Goal: Task Accomplishment & Management: Manage account settings

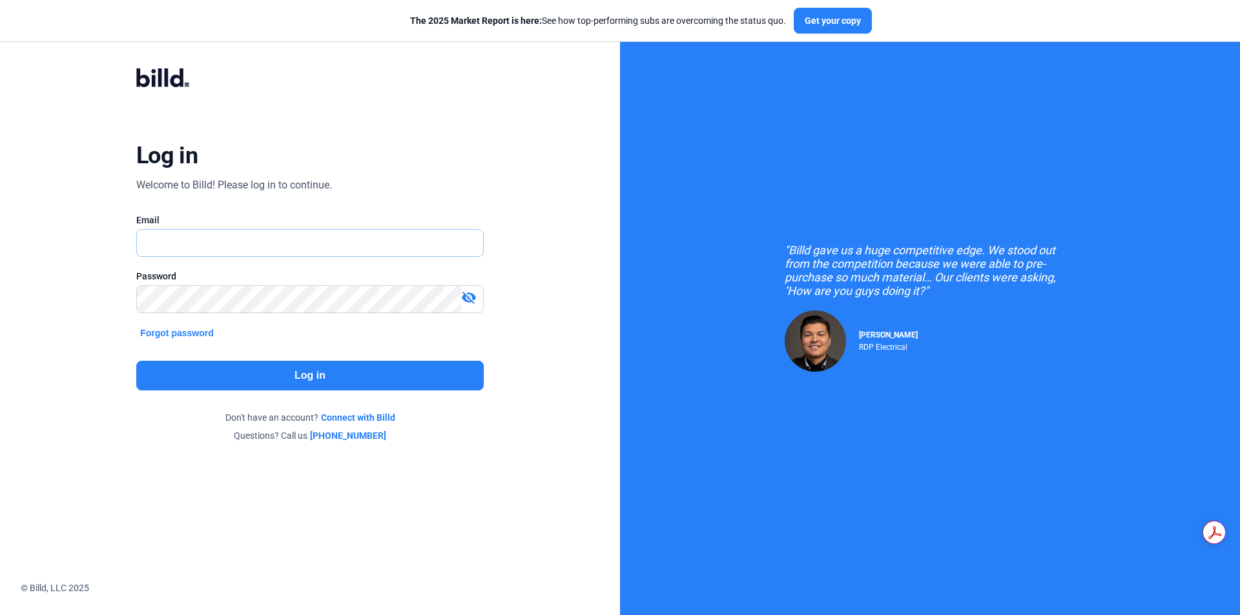
click at [335, 243] on input "text" at bounding box center [303, 243] width 332 height 26
type input "[PERSON_NAME][EMAIL_ADDRESS][DOMAIN_NAME]"
click at [471, 299] on mat-icon "visibility_off" at bounding box center [468, 297] width 15 height 15
click at [413, 376] on button "Log in" at bounding box center [309, 376] width 347 height 30
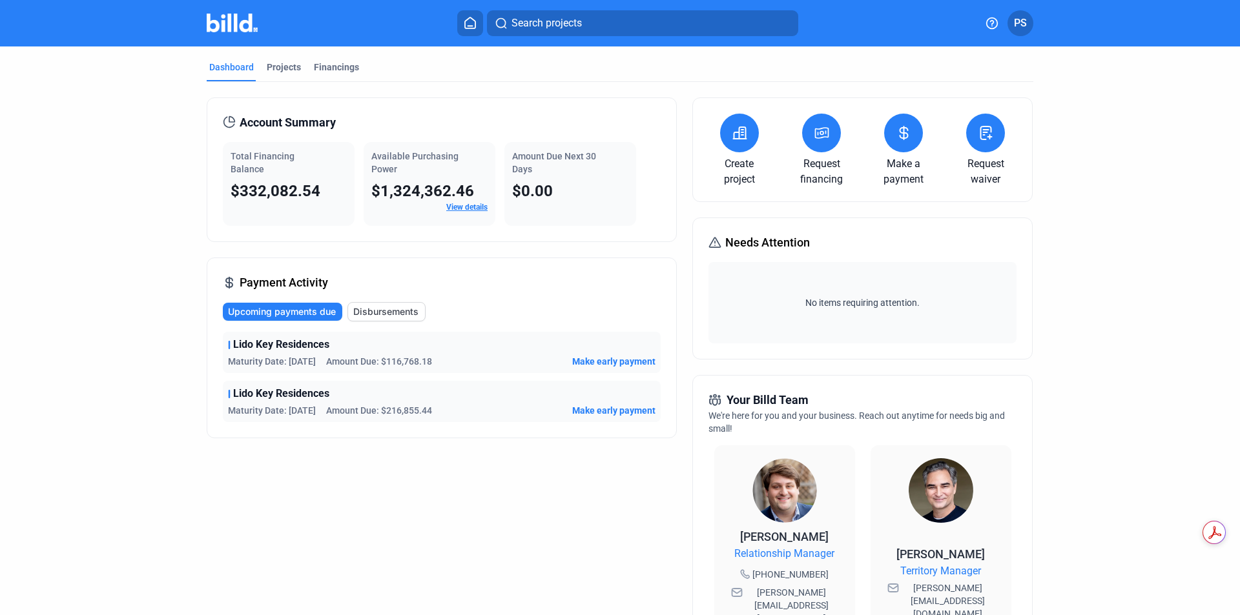
click at [907, 133] on icon at bounding box center [904, 132] width 16 height 15
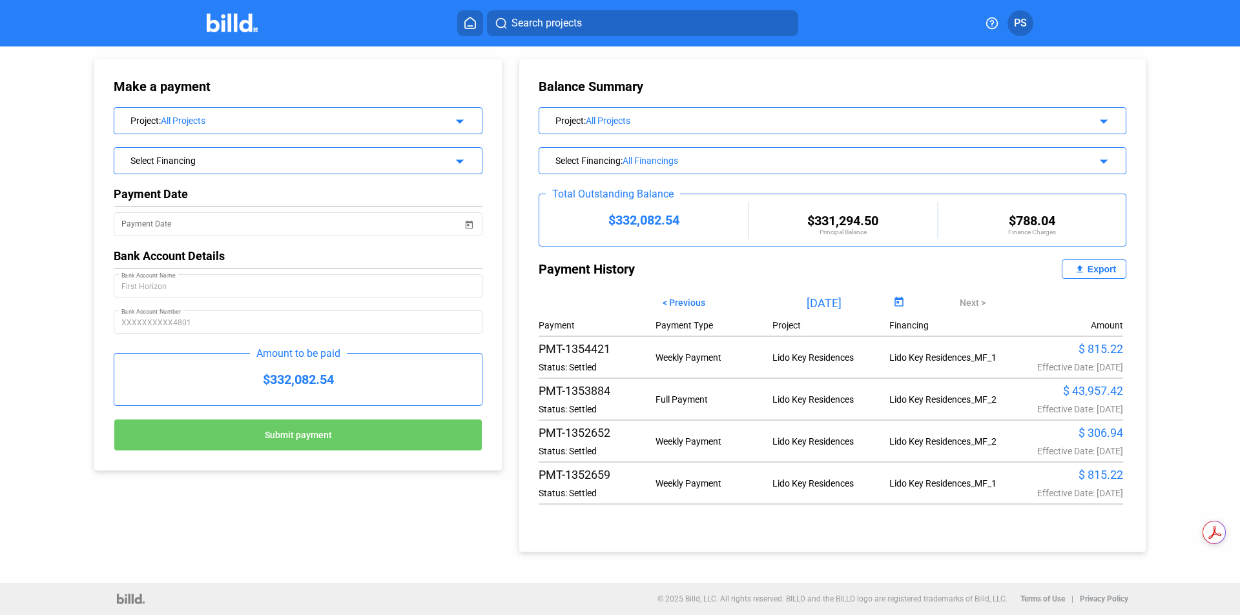
click at [1104, 164] on mat-icon "arrow_drop_down" at bounding box center [1101, 159] width 15 height 15
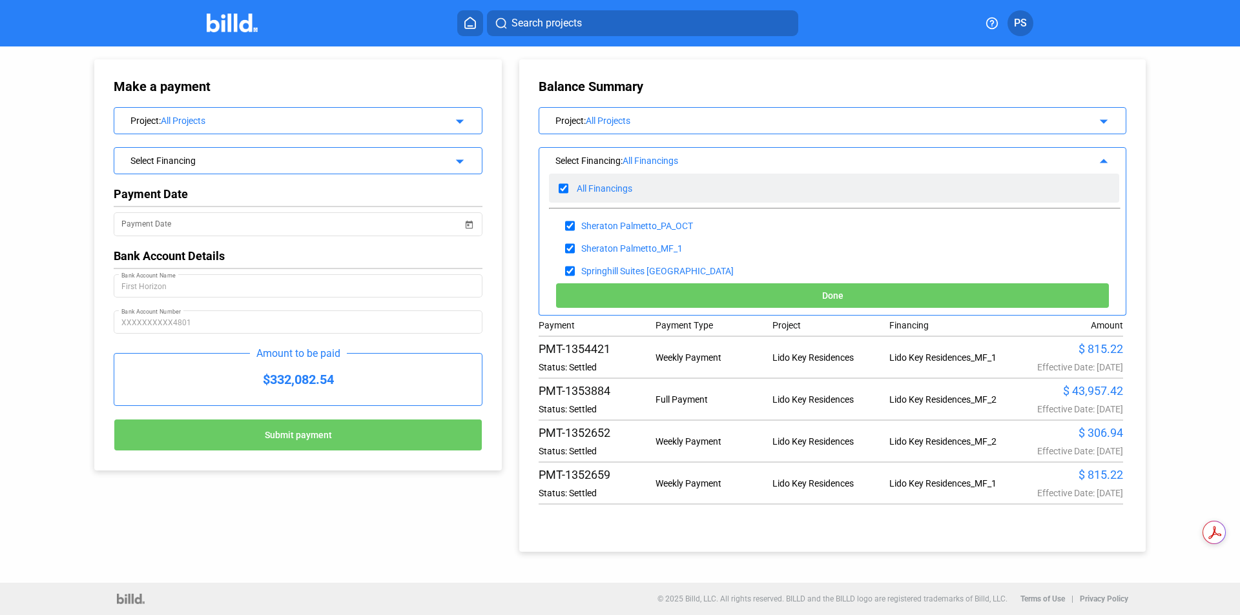
click at [612, 189] on div "All Financings" at bounding box center [605, 188] width 56 height 10
checkbox input "false"
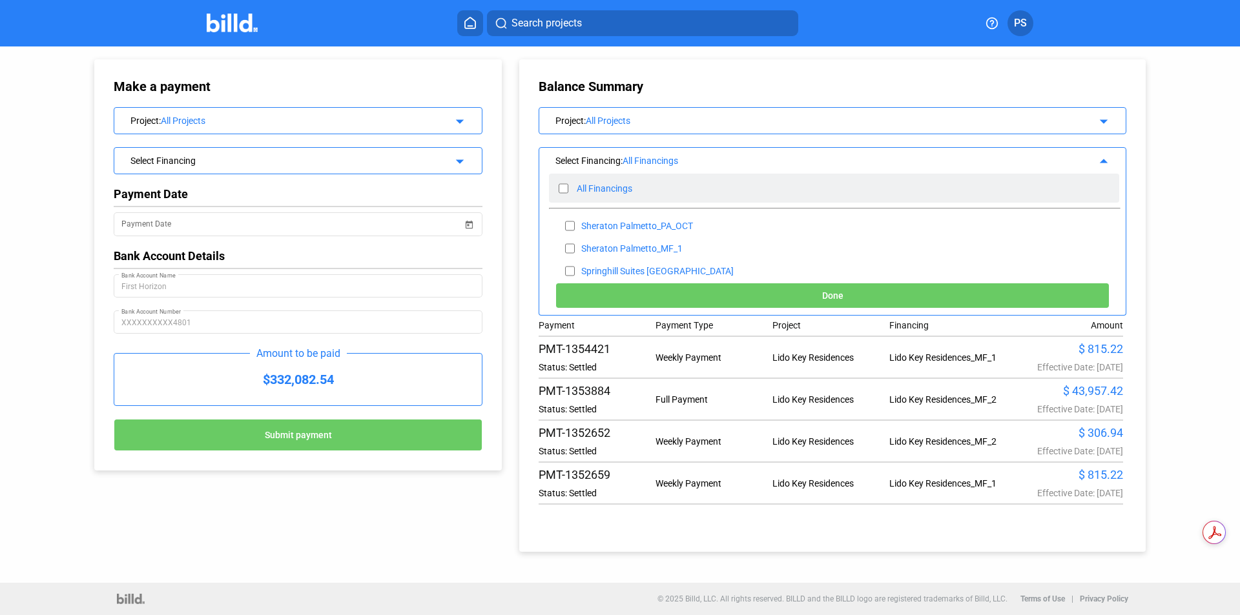
checkbox input "false"
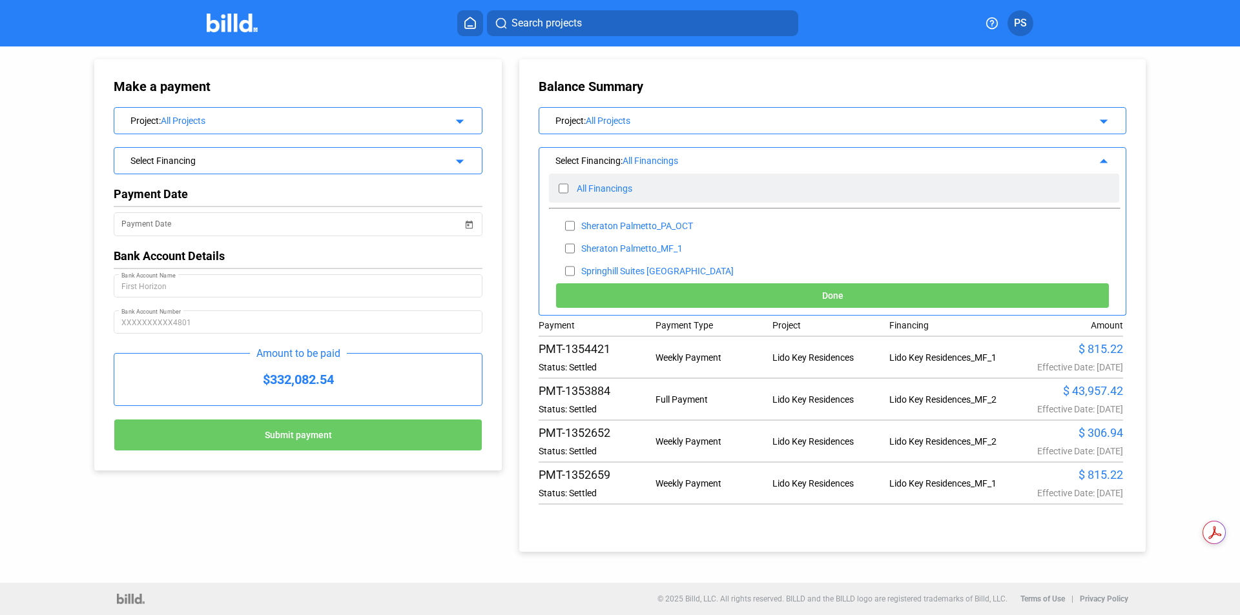
checkbox input "false"
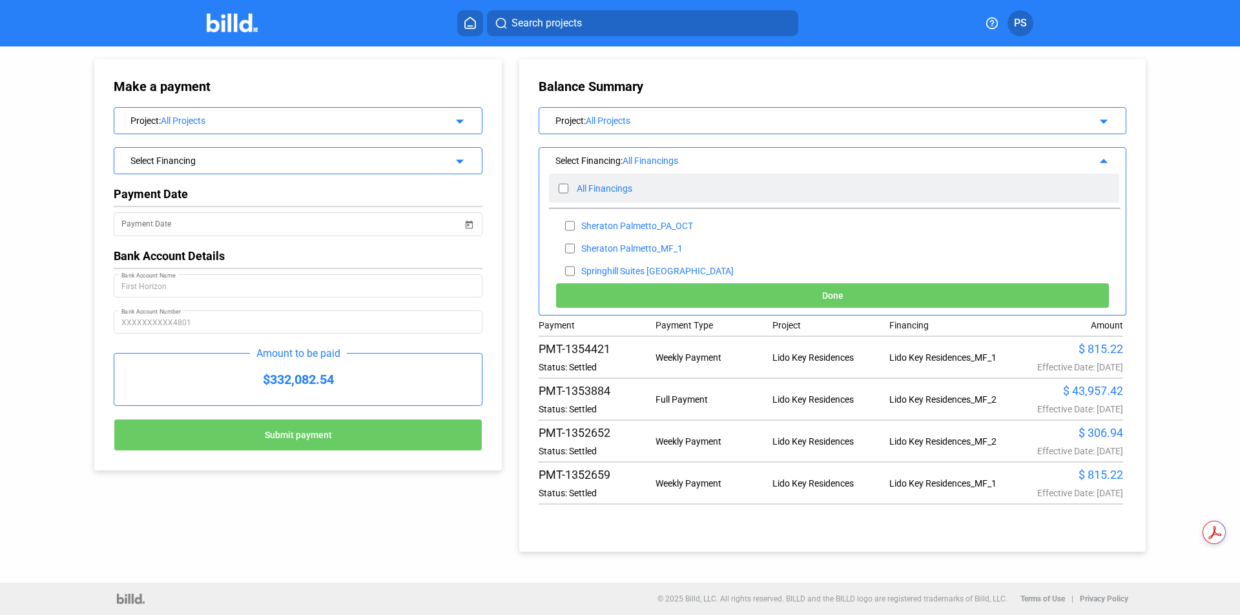
checkbox input "false"
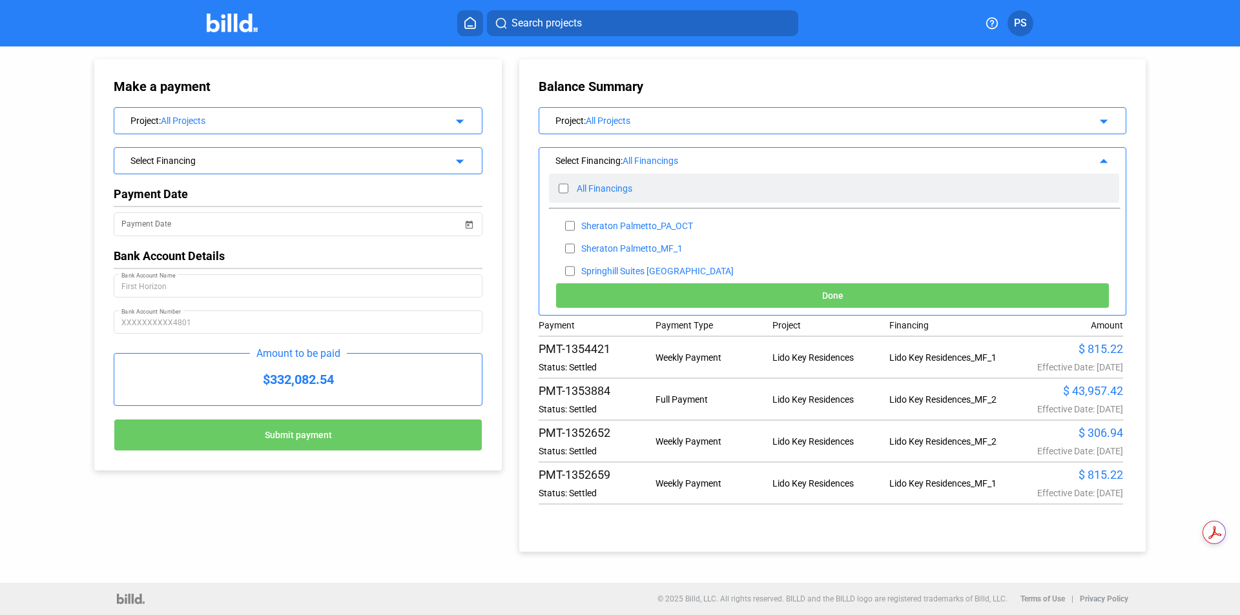
checkbox input "false"
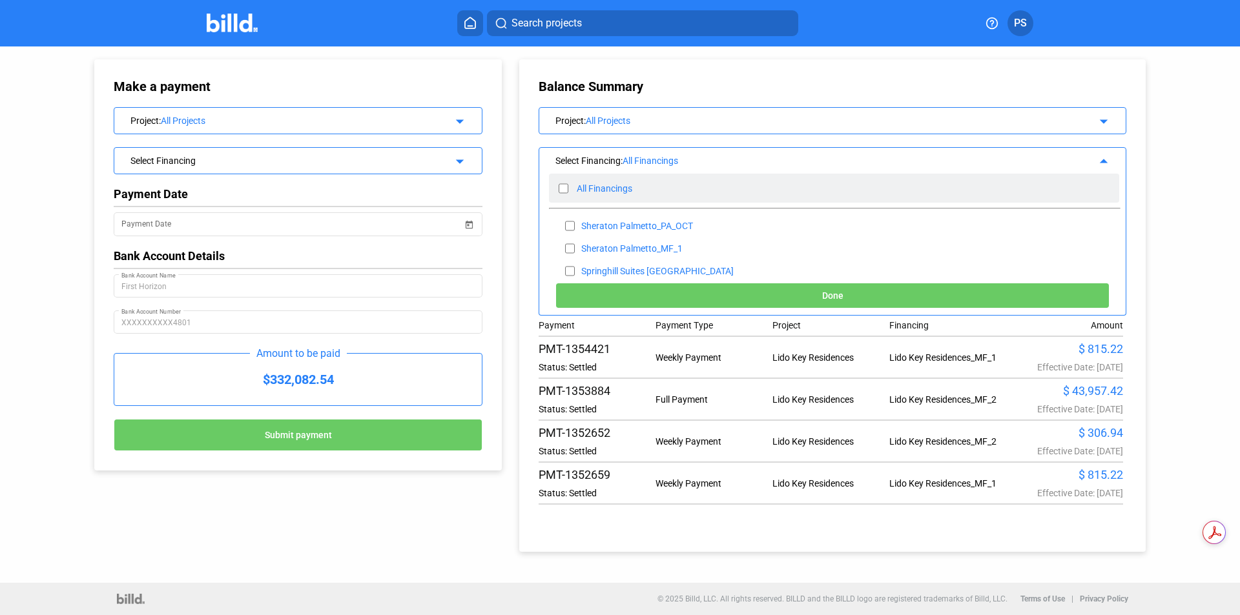
checkbox input "false"
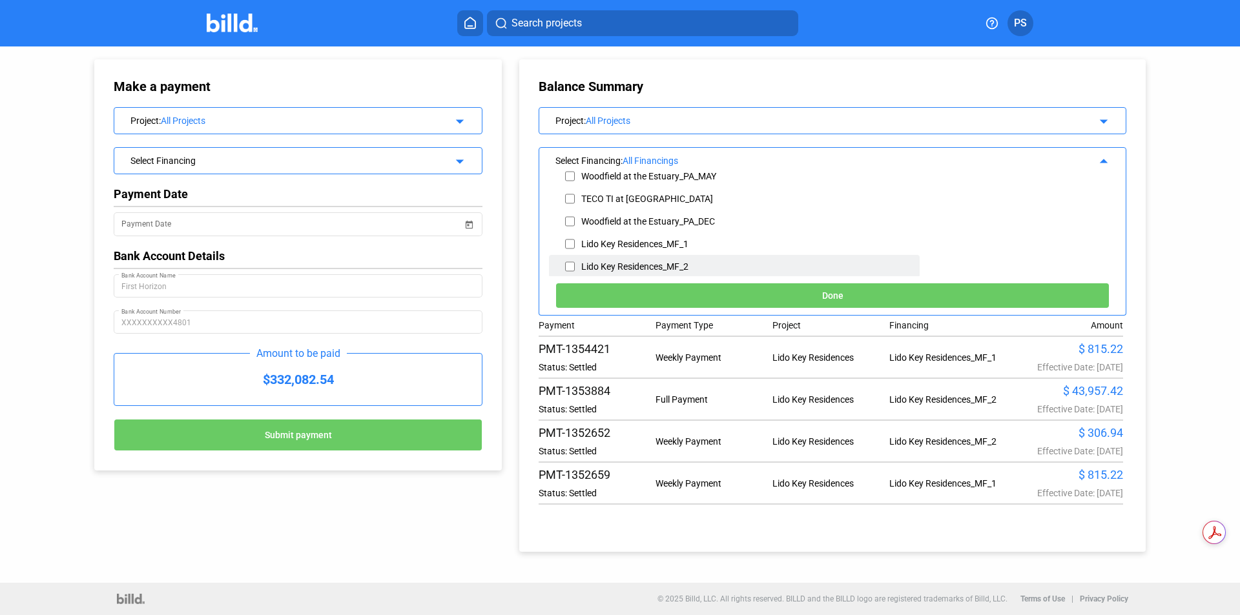
scroll to position [484, 0]
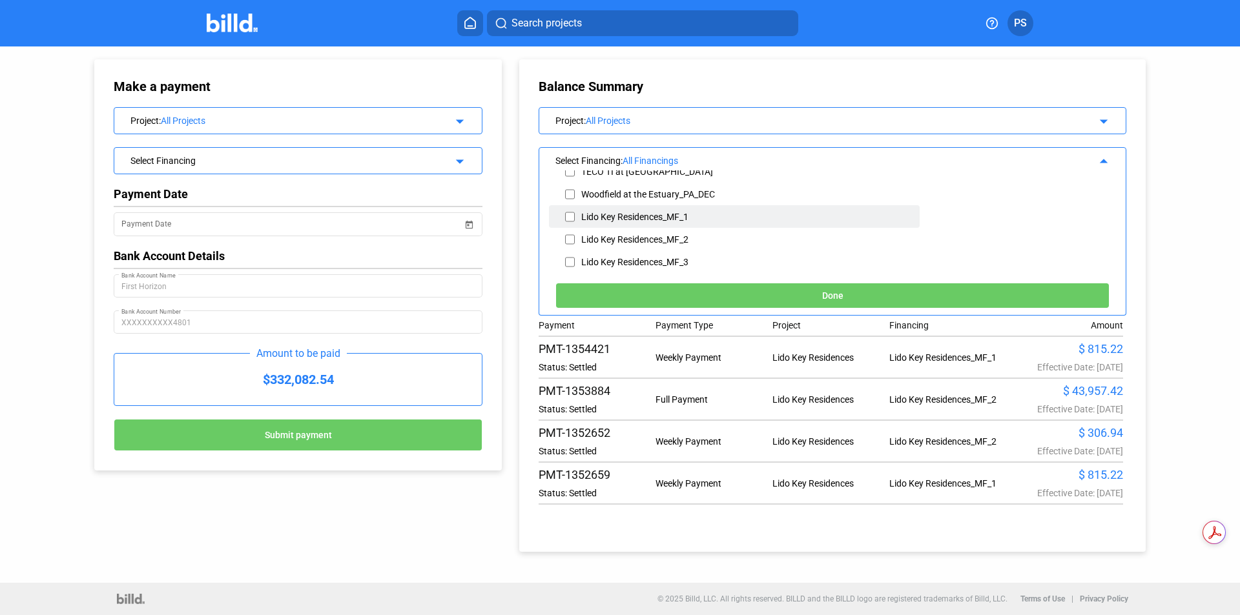
click at [570, 215] on input "checkbox" at bounding box center [570, 216] width 10 height 19
checkbox input "true"
click at [568, 238] on input "checkbox" at bounding box center [570, 239] width 10 height 19
checkbox input "true"
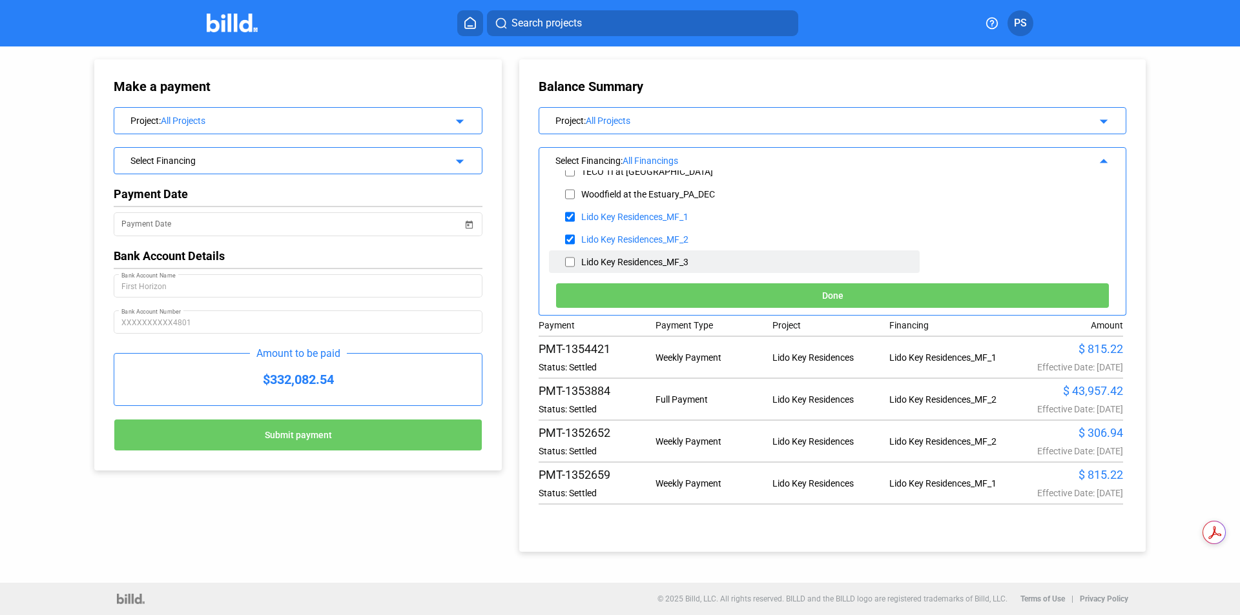
click at [567, 265] on input "checkbox" at bounding box center [570, 262] width 10 height 19
checkbox input "true"
click at [817, 291] on button "Done" at bounding box center [832, 296] width 554 height 26
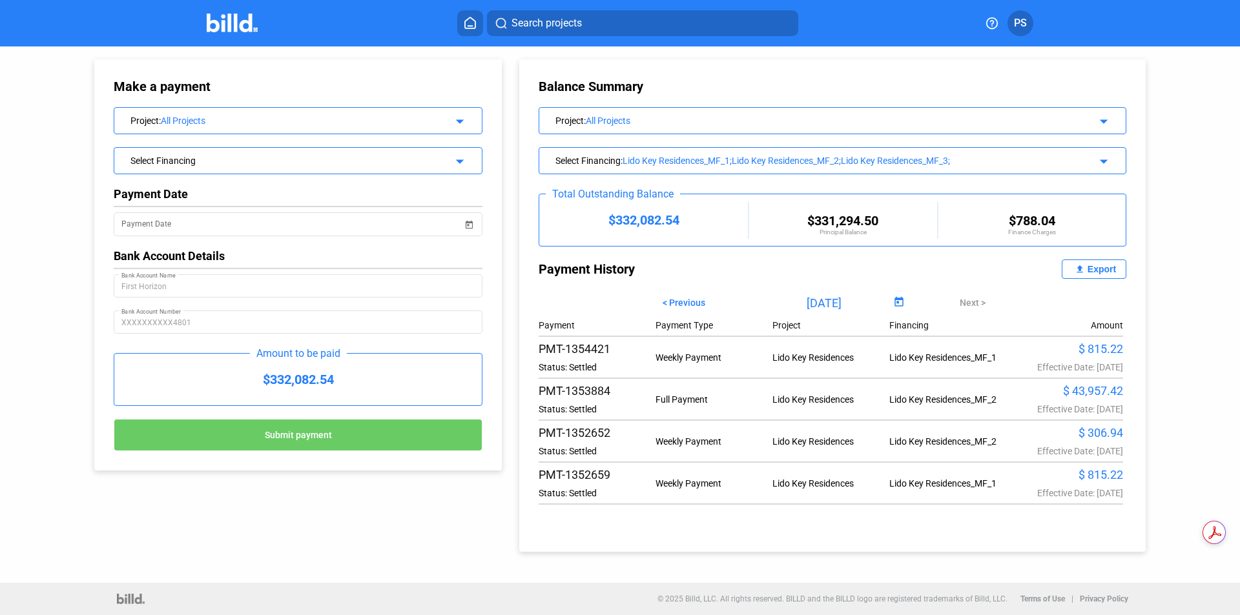
click at [1106, 161] on mat-icon "arrow_drop_down" at bounding box center [1101, 159] width 15 height 15
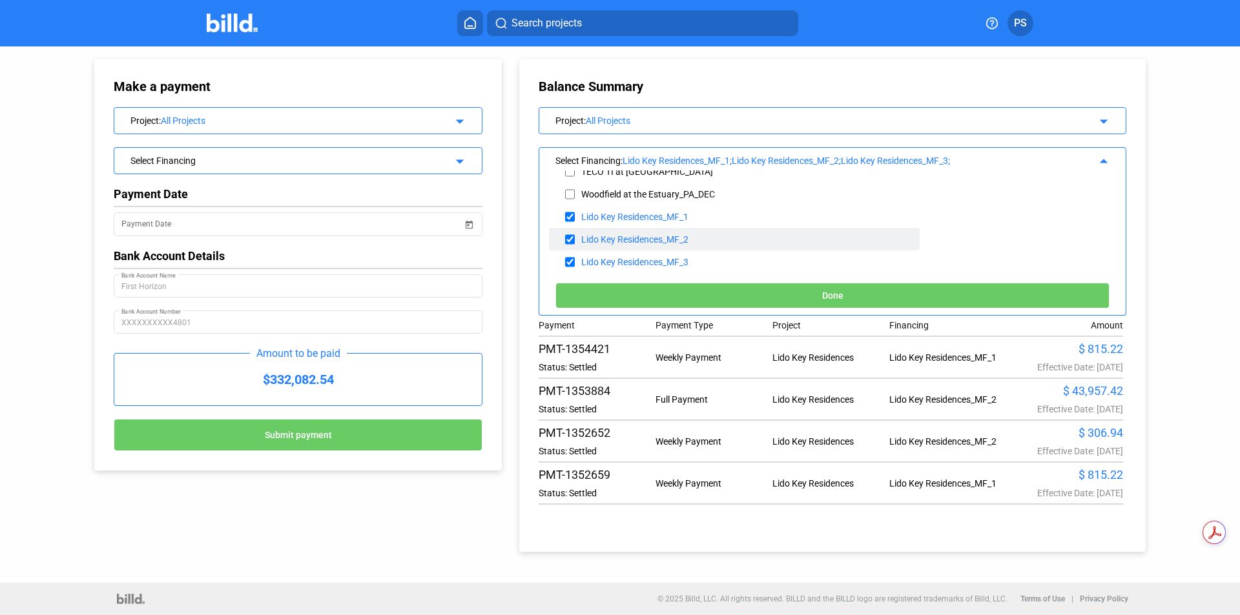
click at [565, 240] on input "checkbox" at bounding box center [570, 239] width 10 height 19
checkbox input "false"
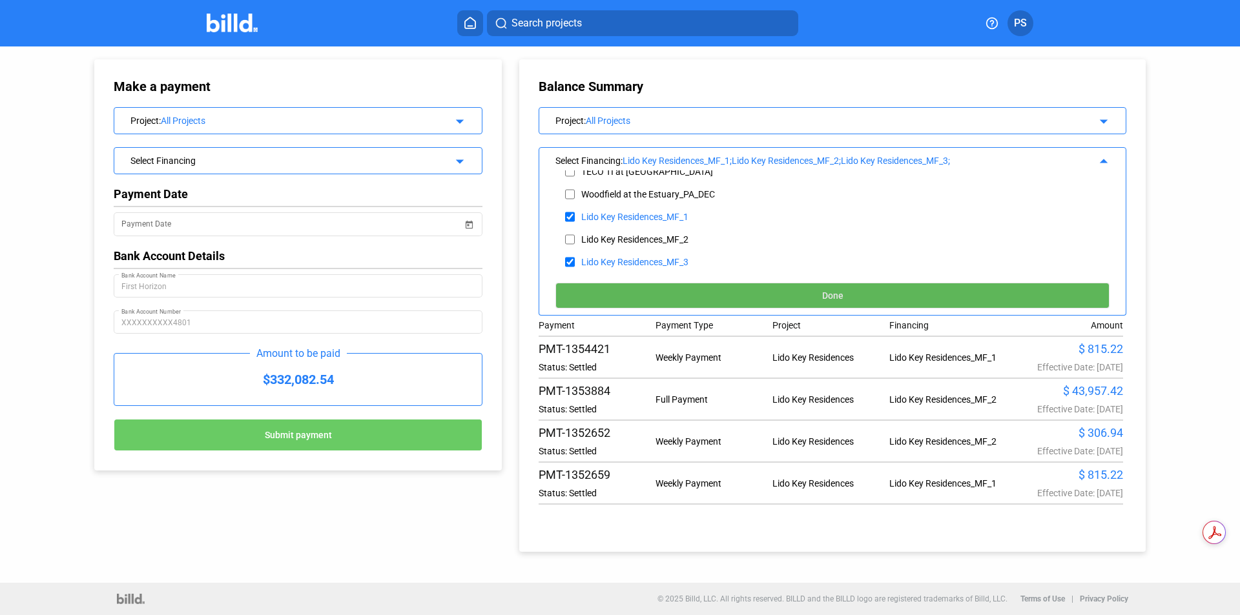
click at [779, 302] on button "Done" at bounding box center [832, 296] width 554 height 26
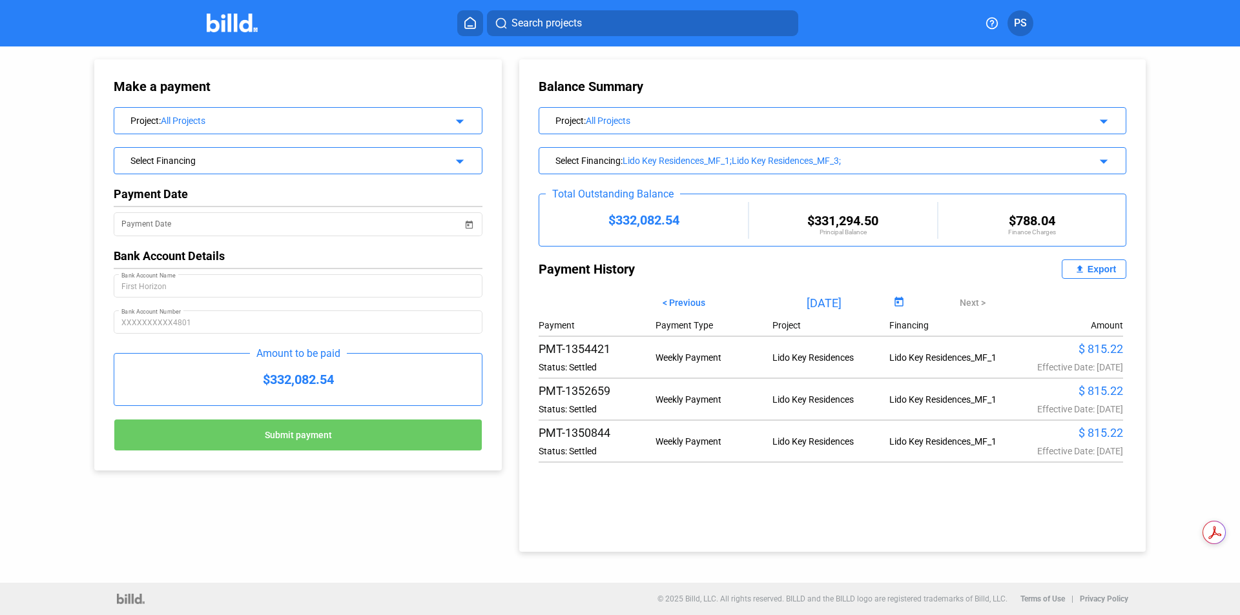
click at [1100, 160] on mat-icon "arrow_drop_down" at bounding box center [1101, 159] width 15 height 15
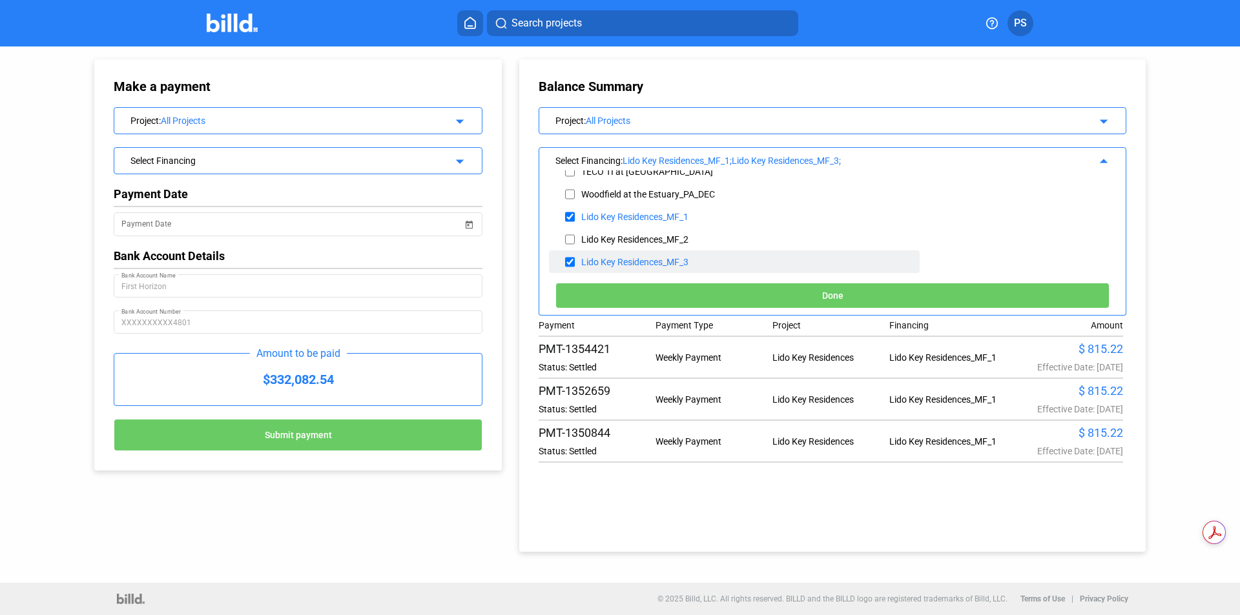
click at [659, 258] on div "Lido Key Residences_MF_3" at bounding box center [634, 262] width 107 height 10
click at [568, 258] on input "checkbox" at bounding box center [570, 262] width 10 height 19
checkbox input "false"
click at [639, 292] on button "Done" at bounding box center [832, 296] width 554 height 26
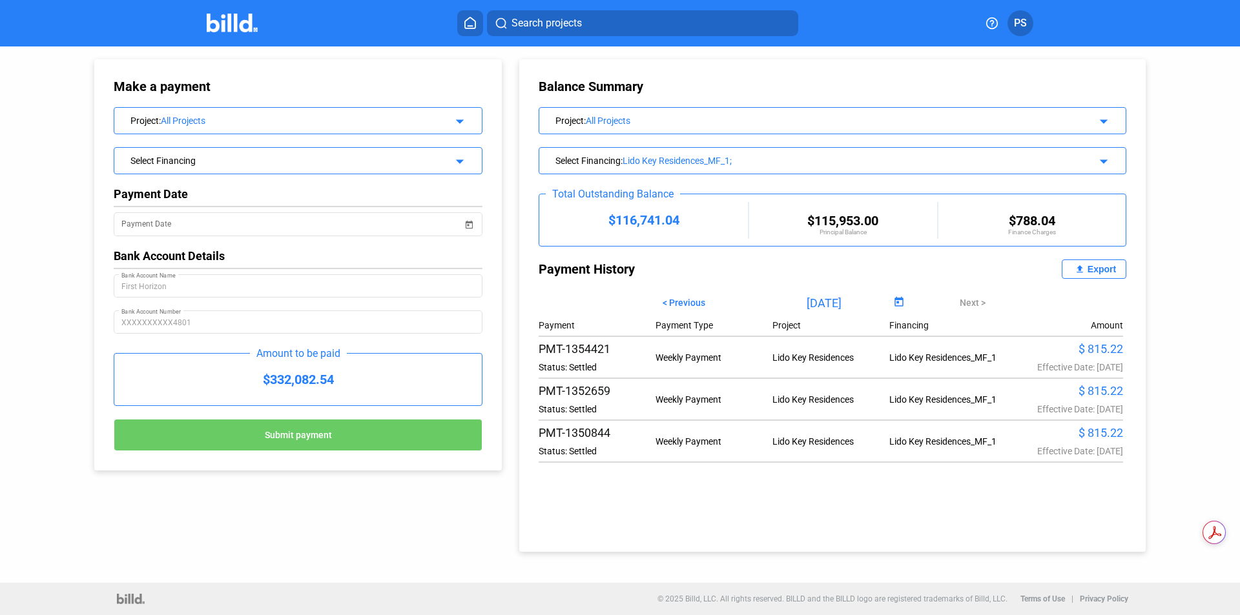
click at [1018, 29] on span "PS" at bounding box center [1020, 22] width 13 height 15
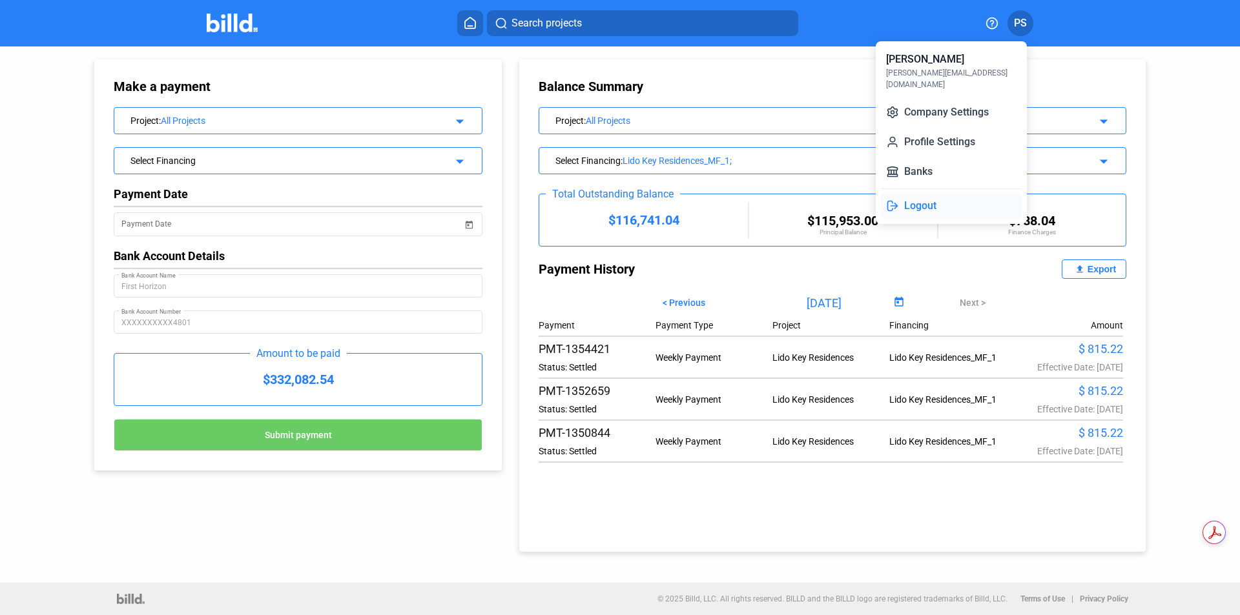
click at [930, 197] on button "Logout" at bounding box center [951, 206] width 141 height 26
